Goal: Transaction & Acquisition: Book appointment/travel/reservation

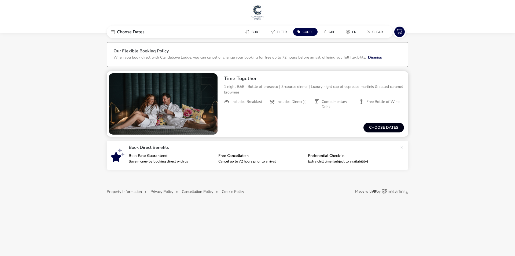
click at [382, 130] on button "Choose dates" at bounding box center [384, 128] width 41 height 10
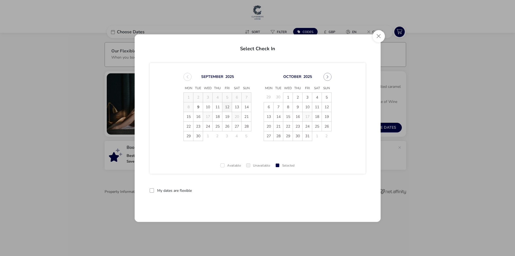
click at [228, 107] on span "12" at bounding box center [226, 106] width 9 height 9
click at [238, 108] on span "13" at bounding box center [236, 106] width 9 height 9
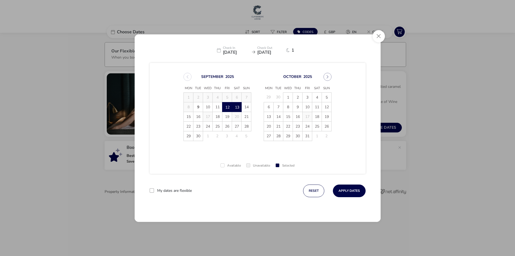
click at [237, 106] on span "13" at bounding box center [236, 106] width 9 height 9
click at [226, 116] on td "19" at bounding box center [227, 117] width 10 height 10
click at [226, 117] on td "19" at bounding box center [227, 117] width 10 height 10
click at [237, 104] on span "13" at bounding box center [236, 106] width 9 height 9
click at [227, 118] on td "19" at bounding box center [227, 117] width 10 height 10
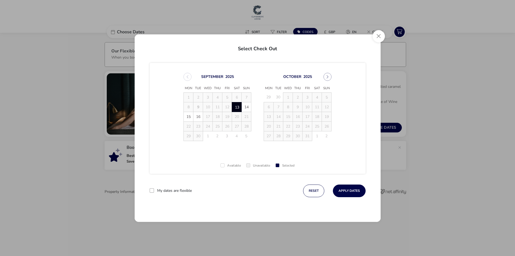
click at [228, 117] on td "19" at bounding box center [227, 117] width 10 height 10
click at [313, 190] on button "reset" at bounding box center [313, 190] width 21 height 13
click at [227, 117] on span "19" at bounding box center [226, 116] width 9 height 9
click at [234, 116] on span "20" at bounding box center [236, 116] width 9 height 9
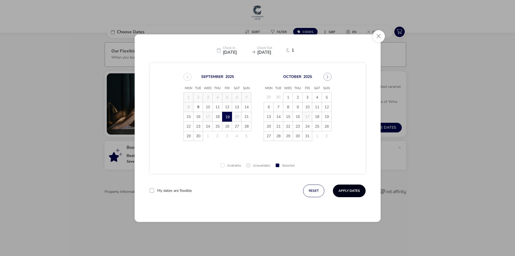
click at [354, 192] on button "Apply Dates" at bounding box center [349, 190] width 33 height 13
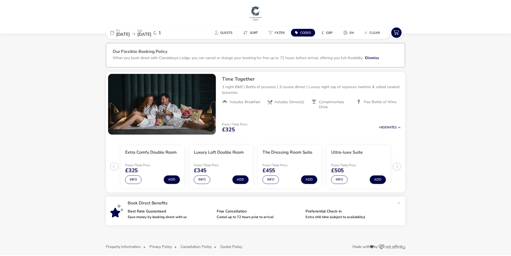
scroll to position [5, 0]
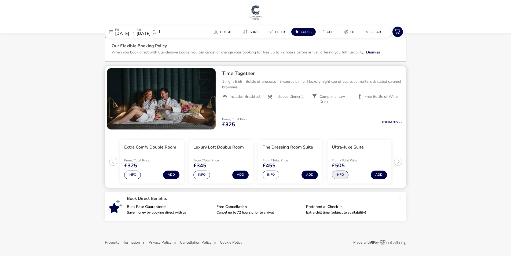
click at [343, 175] on button "Info" at bounding box center [340, 174] width 17 height 9
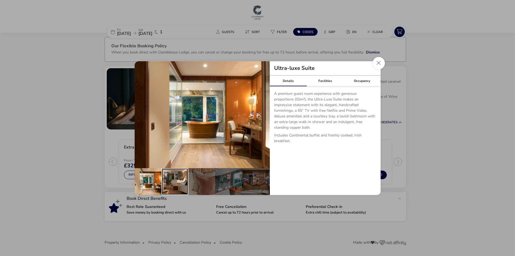
click at [179, 184] on div "details" at bounding box center [175, 181] width 27 height 27
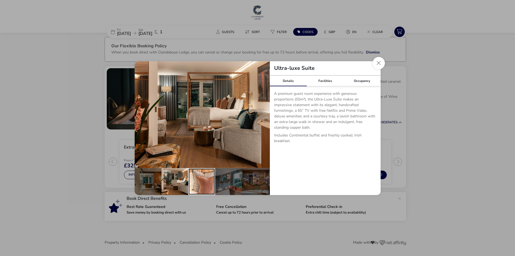
click at [201, 185] on div "details" at bounding box center [201, 181] width 27 height 27
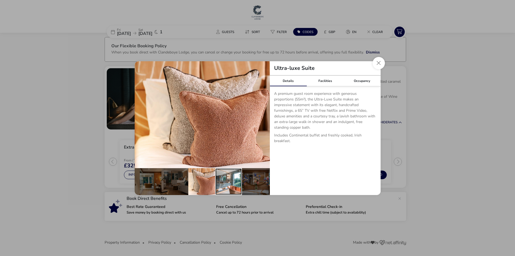
click at [226, 184] on div "details" at bounding box center [228, 181] width 27 height 27
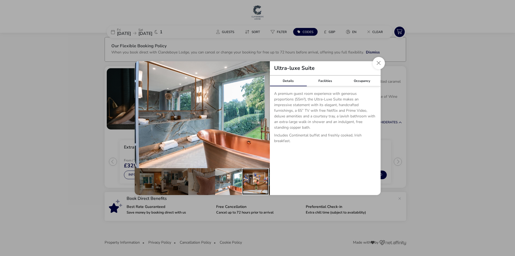
click at [251, 184] on div "details" at bounding box center [255, 181] width 27 height 27
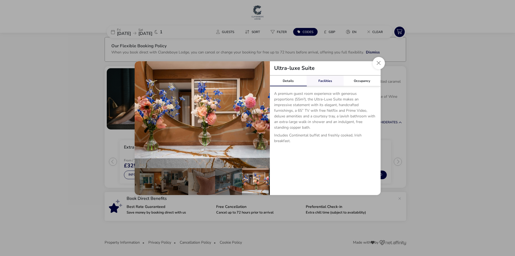
click at [326, 80] on link "Facilities" at bounding box center [325, 80] width 37 height 11
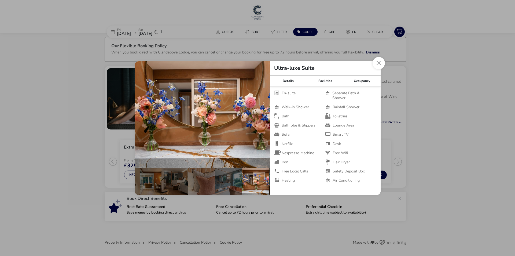
click at [377, 65] on button "Close dialog" at bounding box center [379, 63] width 12 height 12
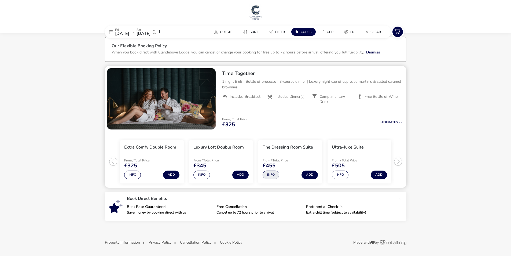
click at [273, 173] on button "Info" at bounding box center [271, 174] width 17 height 9
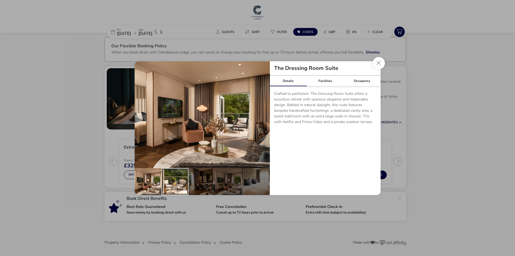
click at [173, 183] on div "details" at bounding box center [175, 181] width 27 height 27
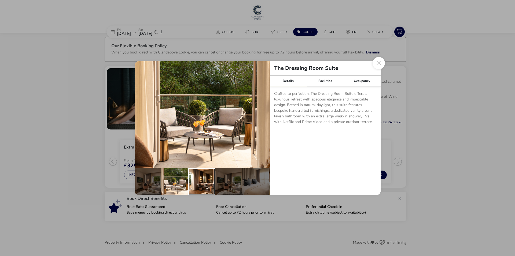
click at [200, 182] on div "details" at bounding box center [201, 181] width 27 height 27
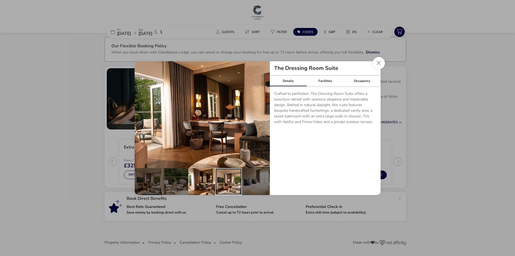
click at [229, 182] on div "details" at bounding box center [228, 181] width 27 height 27
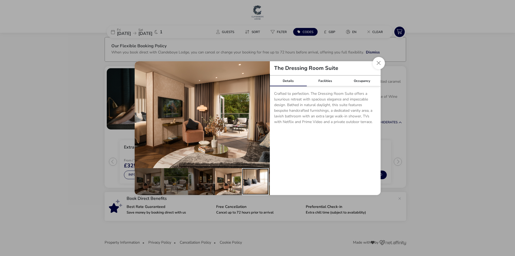
click at [248, 183] on div "details" at bounding box center [255, 181] width 27 height 27
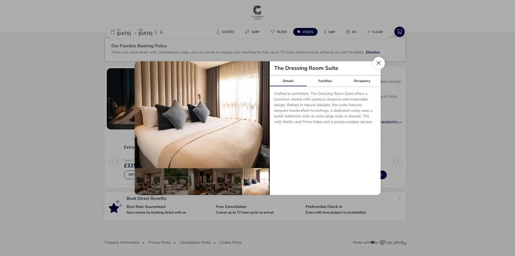
click at [381, 62] on button "Close dialog" at bounding box center [379, 63] width 12 height 12
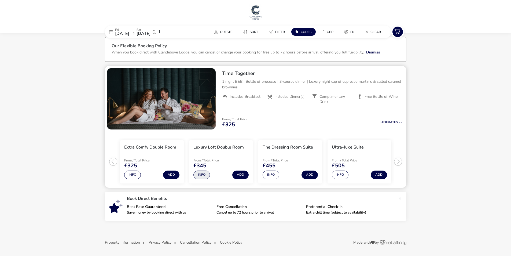
click at [202, 174] on button "Info" at bounding box center [201, 174] width 17 height 9
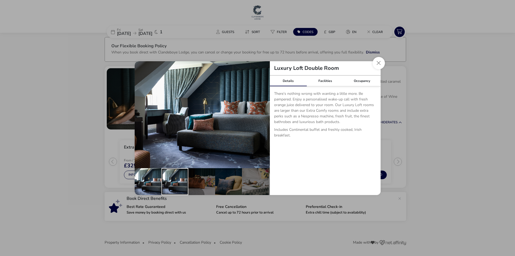
click at [174, 182] on div "details" at bounding box center [175, 181] width 27 height 27
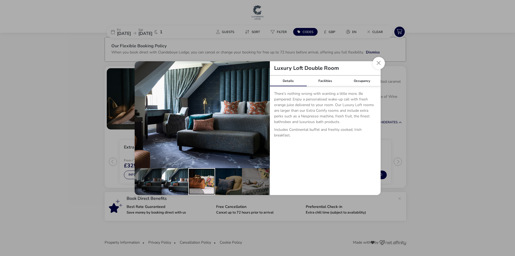
click at [202, 181] on div "details" at bounding box center [201, 181] width 27 height 27
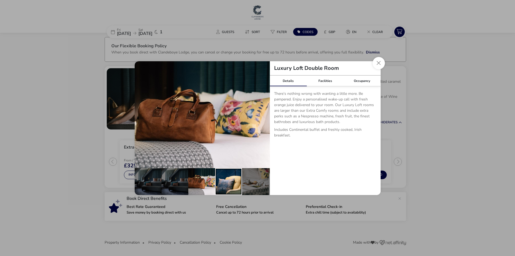
click at [224, 181] on div "details" at bounding box center [228, 181] width 27 height 27
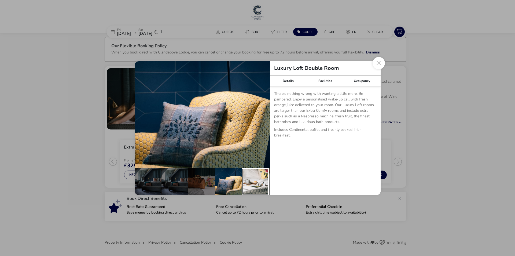
click at [250, 182] on div "details" at bounding box center [255, 181] width 27 height 27
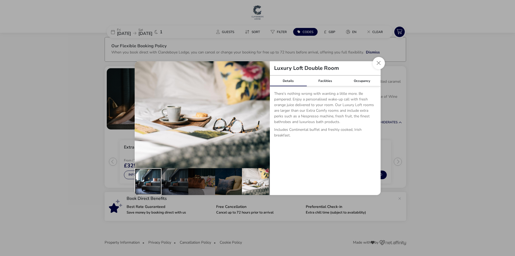
click at [150, 183] on div "details" at bounding box center [148, 181] width 27 height 27
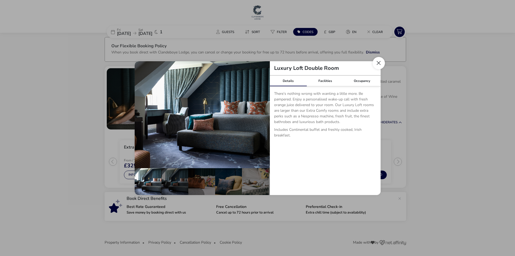
click at [377, 63] on button "Close dialog" at bounding box center [379, 63] width 12 height 12
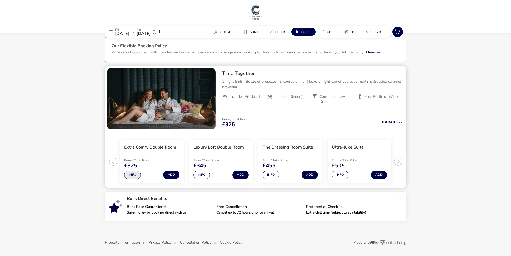
click at [131, 175] on button "Info" at bounding box center [132, 174] width 17 height 9
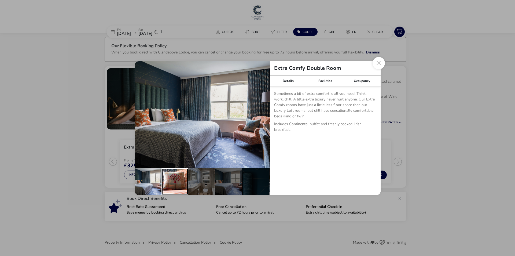
click at [170, 178] on div "details" at bounding box center [175, 181] width 27 height 27
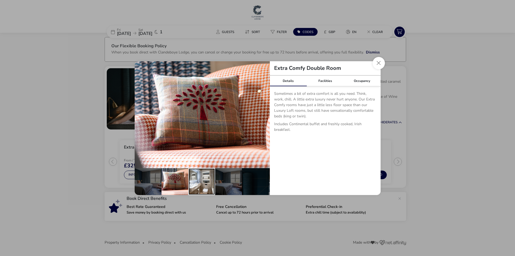
click at [200, 180] on div "details" at bounding box center [201, 181] width 27 height 27
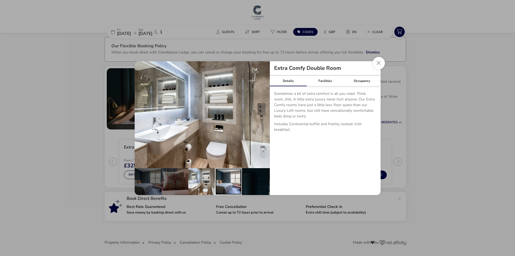
click at [227, 183] on div "details" at bounding box center [228, 181] width 27 height 27
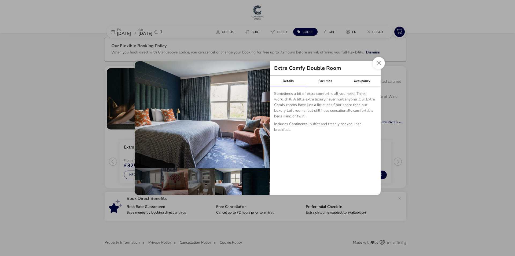
click at [381, 62] on button "Close dialog" at bounding box center [379, 63] width 12 height 12
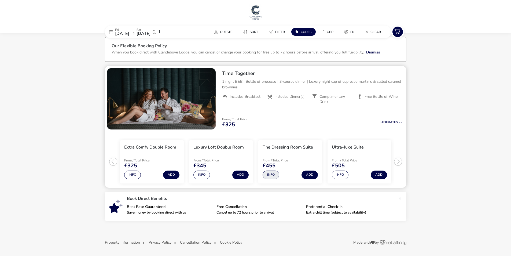
click at [267, 177] on button "Info" at bounding box center [271, 174] width 17 height 9
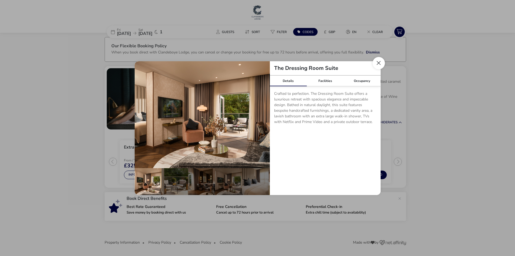
click at [379, 64] on button "Close dialog" at bounding box center [379, 63] width 12 height 12
